Goal: Use online tool/utility: Utilize a website feature to perform a specific function

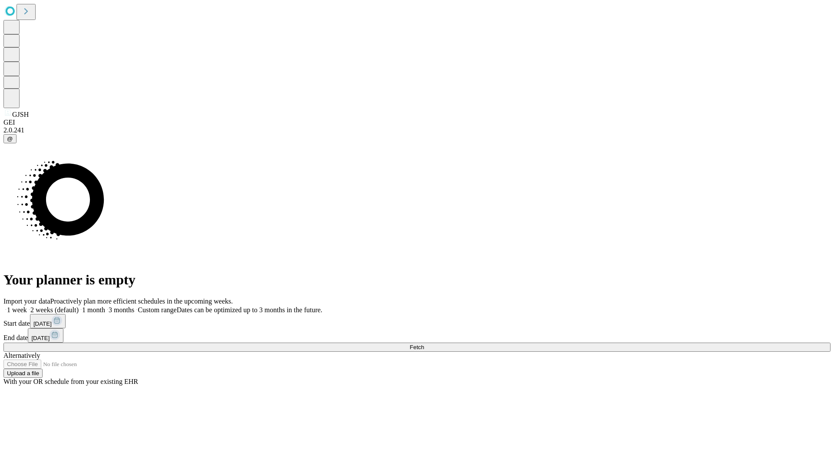
click at [424, 344] on span "Fetch" at bounding box center [416, 347] width 14 height 7
